Goal: Transaction & Acquisition: Purchase product/service

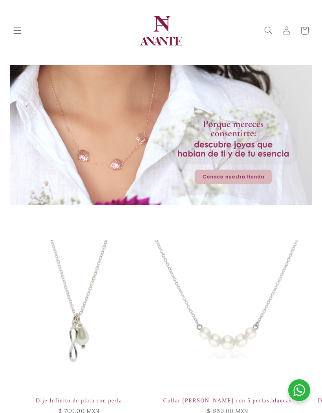
click at [271, 29] on use "Búsqueda" at bounding box center [268, 30] width 7 height 7
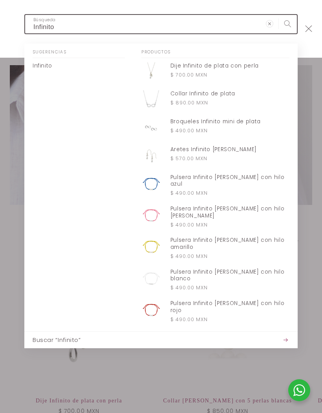
type input "Infinito"
click at [287, 24] on button "Búsqueda" at bounding box center [288, 24] width 18 height 18
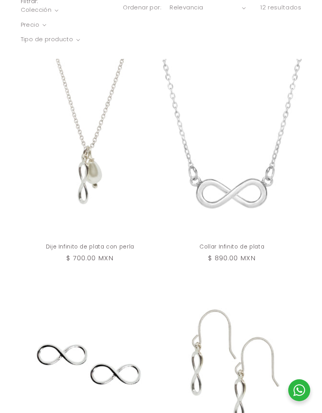
scroll to position [199, 0]
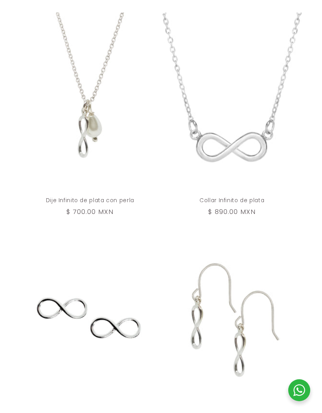
click at [225, 197] on link "Collar Infinito de plata" at bounding box center [232, 200] width 123 height 7
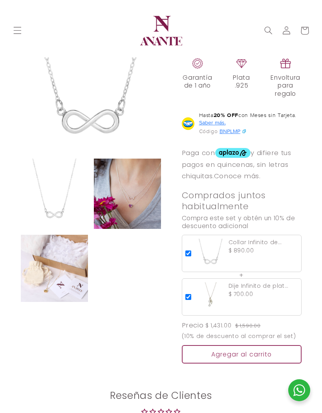
scroll to position [483, 0]
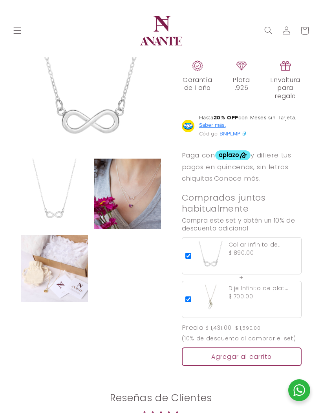
click at [128, 195] on img at bounding box center [127, 194] width 67 height 70
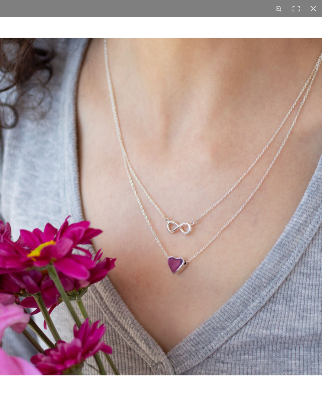
click at [317, 11] on div at bounding box center [313, 8] width 17 height 17
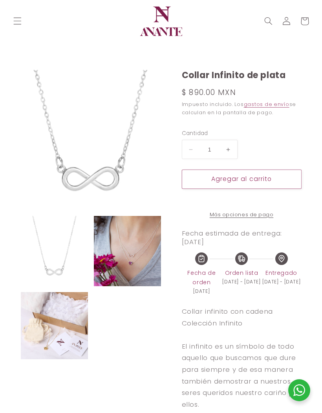
scroll to position [0, 0]
